Goal: Navigation & Orientation: Find specific page/section

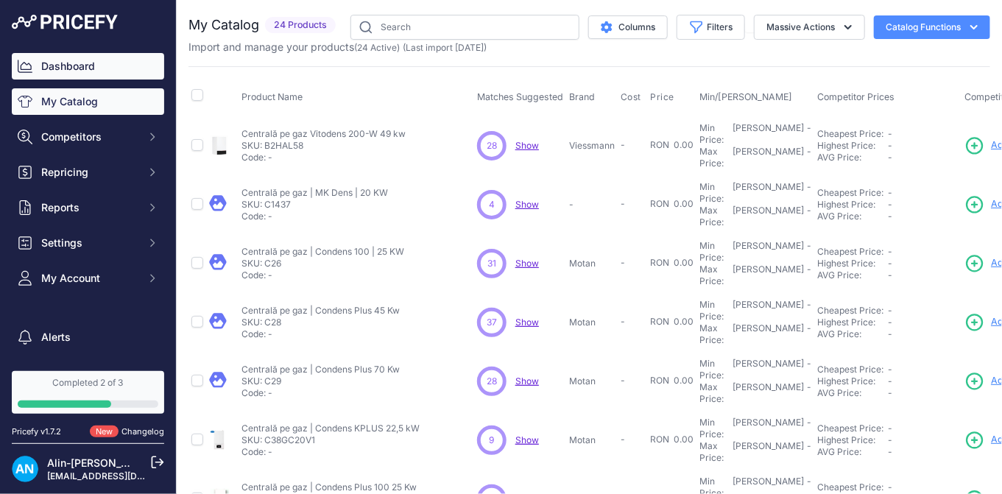
click at [99, 62] on link "Dashboard" at bounding box center [88, 66] width 152 height 26
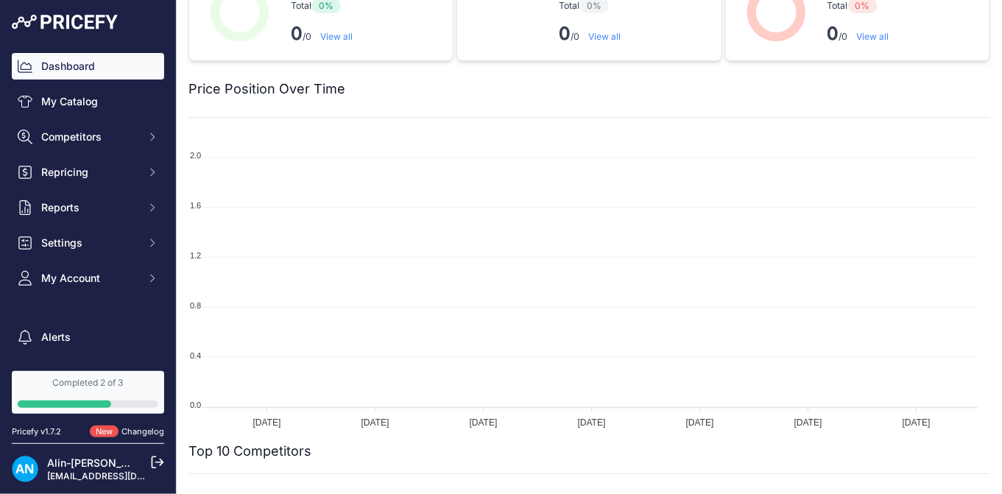
scroll to position [46, 0]
click at [70, 107] on link "My Catalog" at bounding box center [88, 101] width 152 height 26
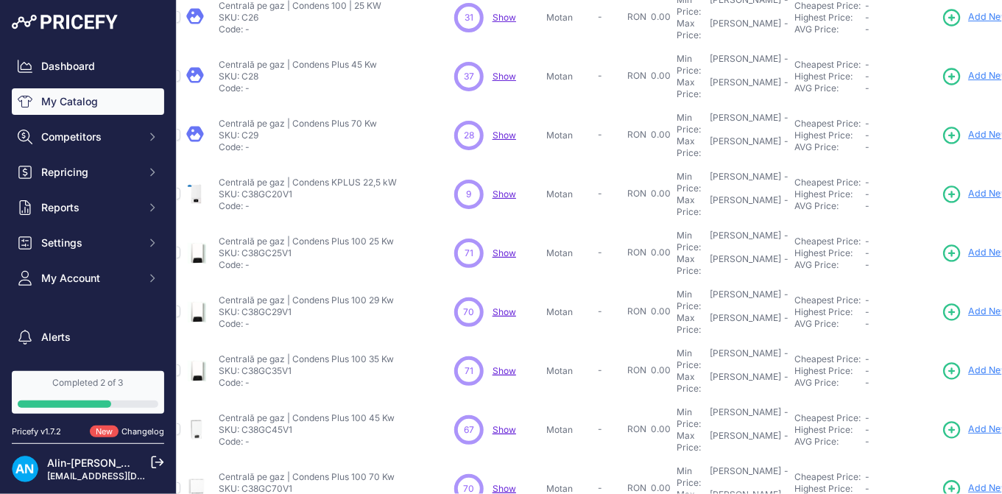
scroll to position [400, 23]
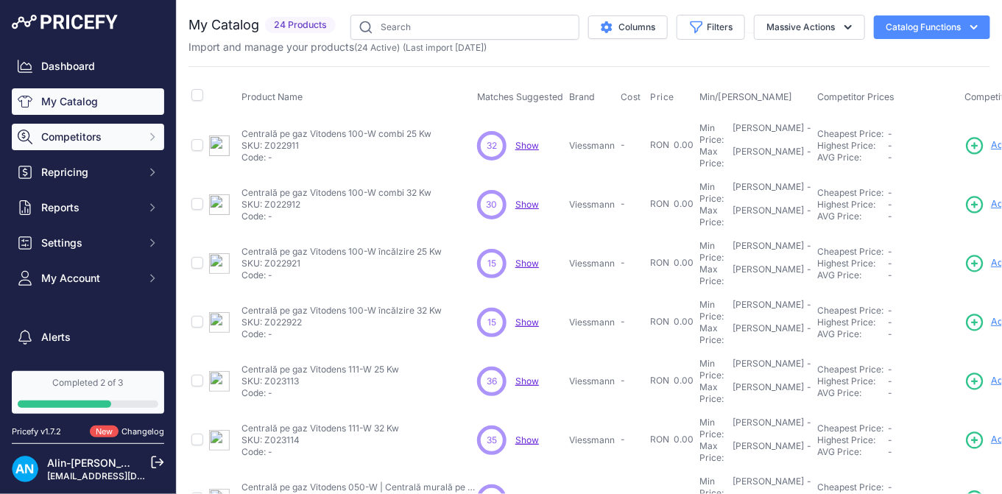
click at [52, 135] on span "Competitors" at bounding box center [89, 137] width 96 height 15
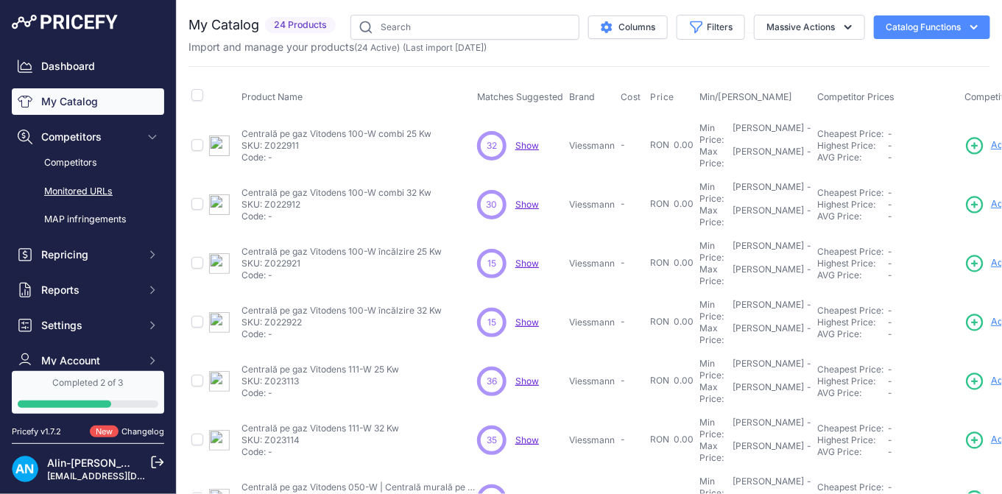
click at [72, 192] on link "Monitored URLs" at bounding box center [88, 192] width 152 height 26
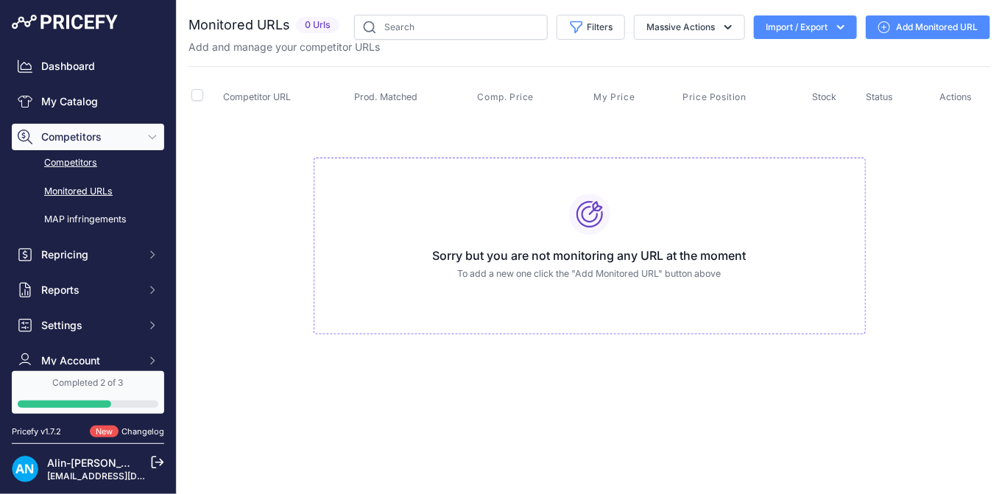
click at [95, 165] on link "Competitors" at bounding box center [88, 163] width 152 height 26
